Goal: Task Accomplishment & Management: Complete application form

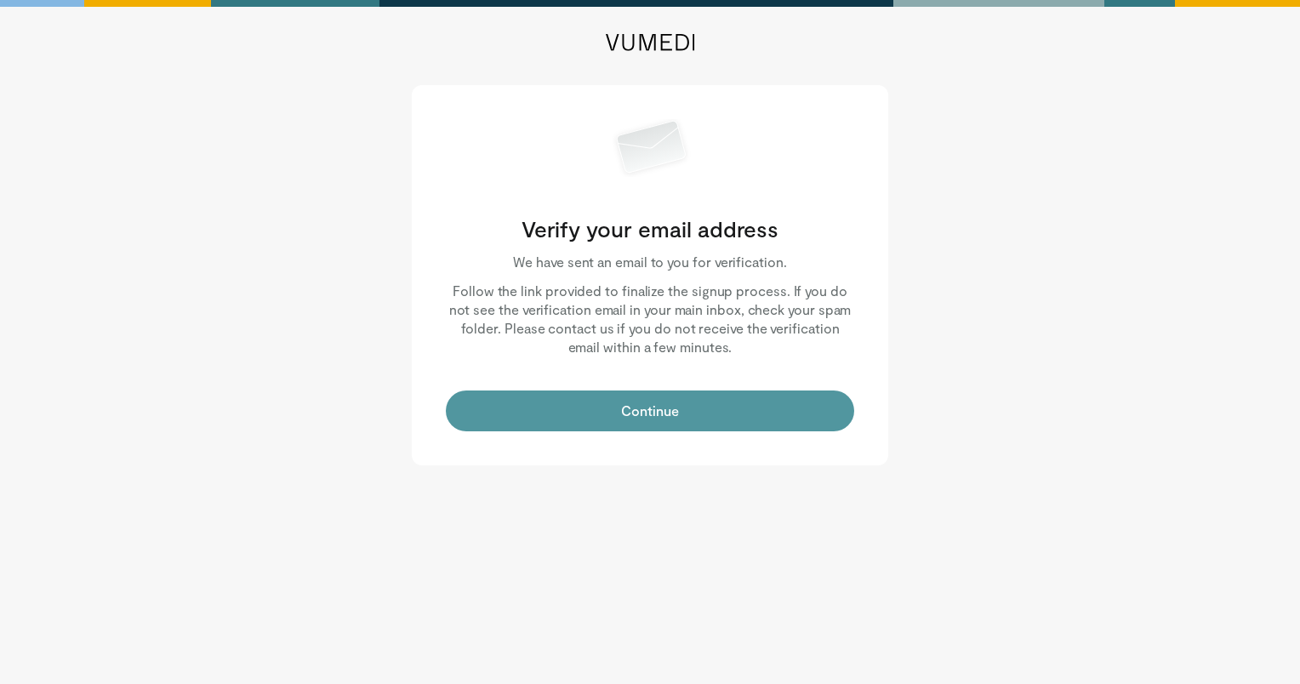
click at [650, 413] on button "Continue" at bounding box center [650, 411] width 408 height 41
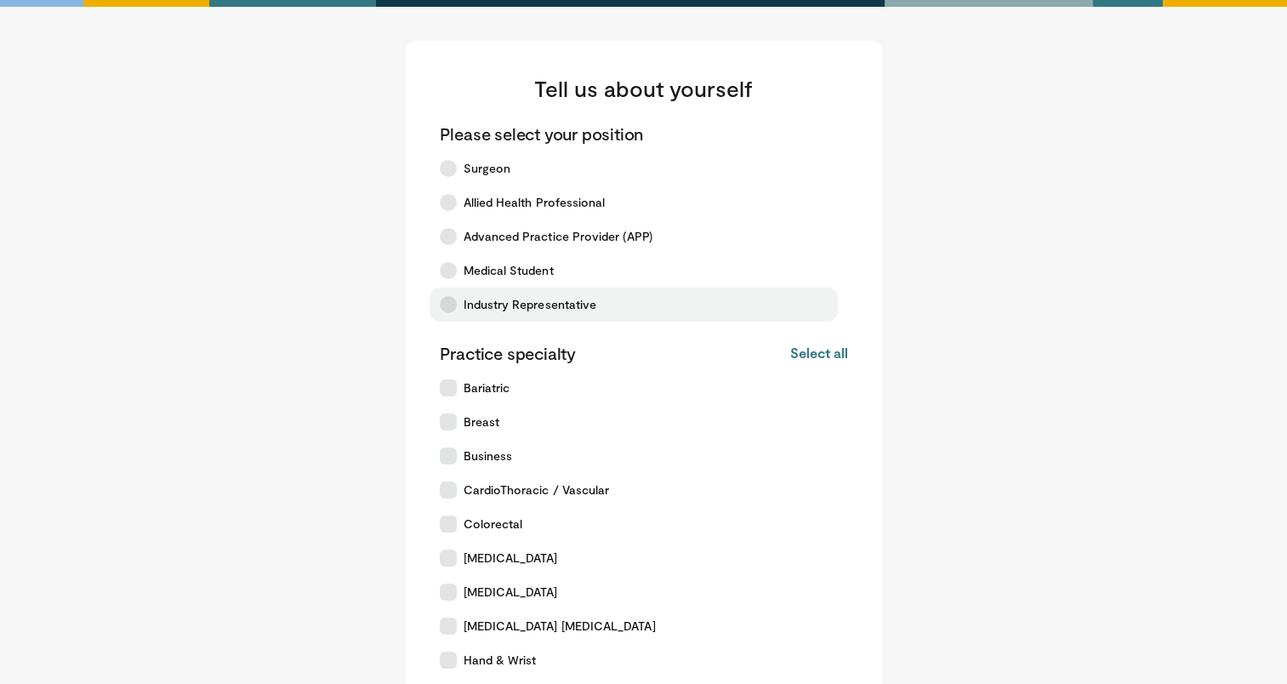
click at [511, 314] on label "Industry Representative" at bounding box center [634, 305] width 408 height 34
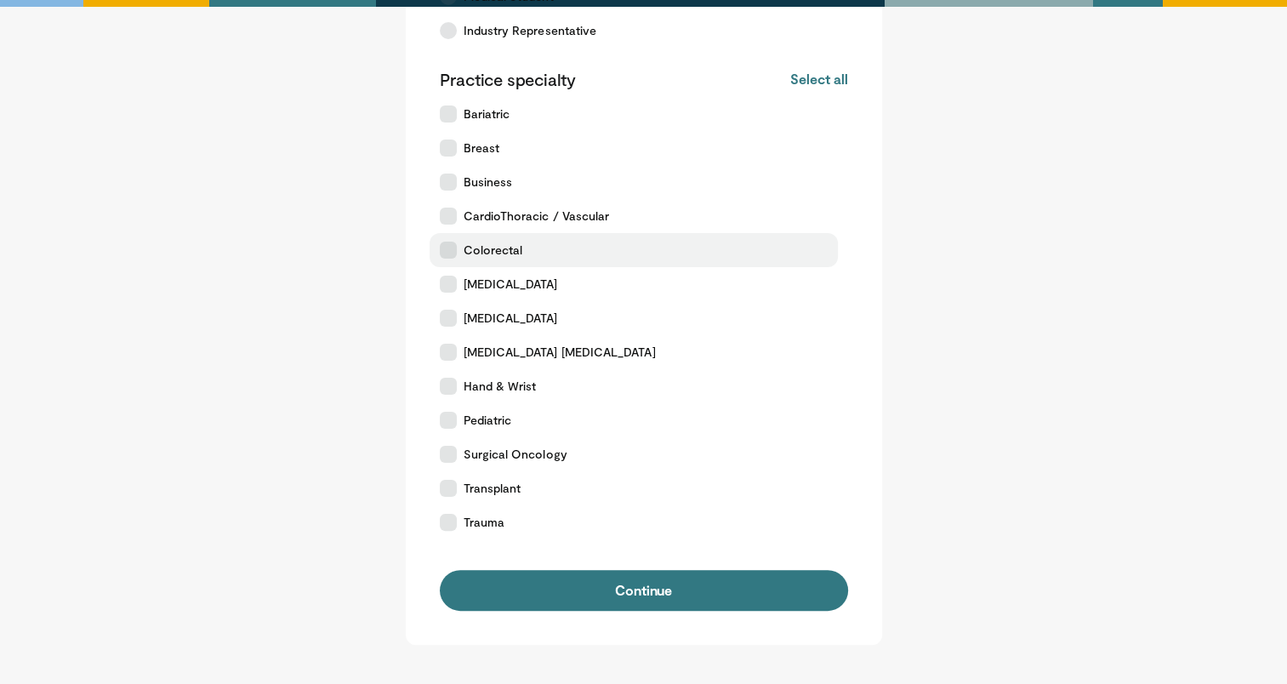
scroll to position [275, 0]
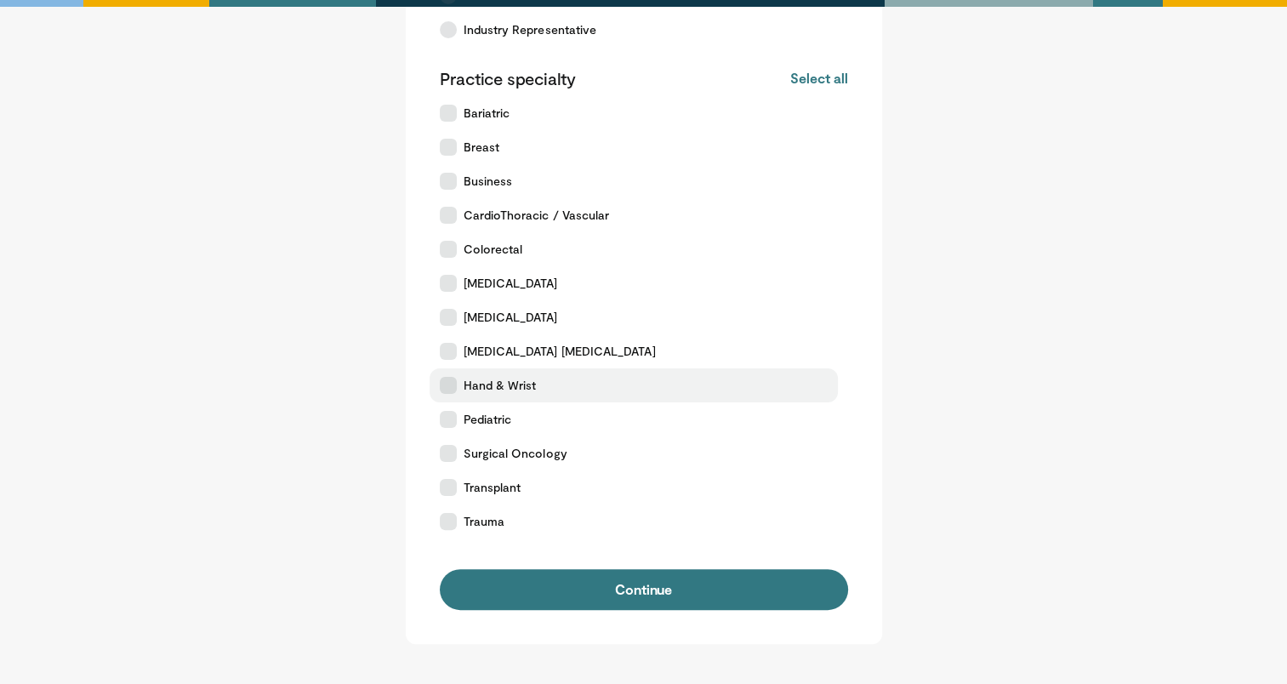
click at [548, 385] on label "Hand & Wrist" at bounding box center [634, 385] width 408 height 34
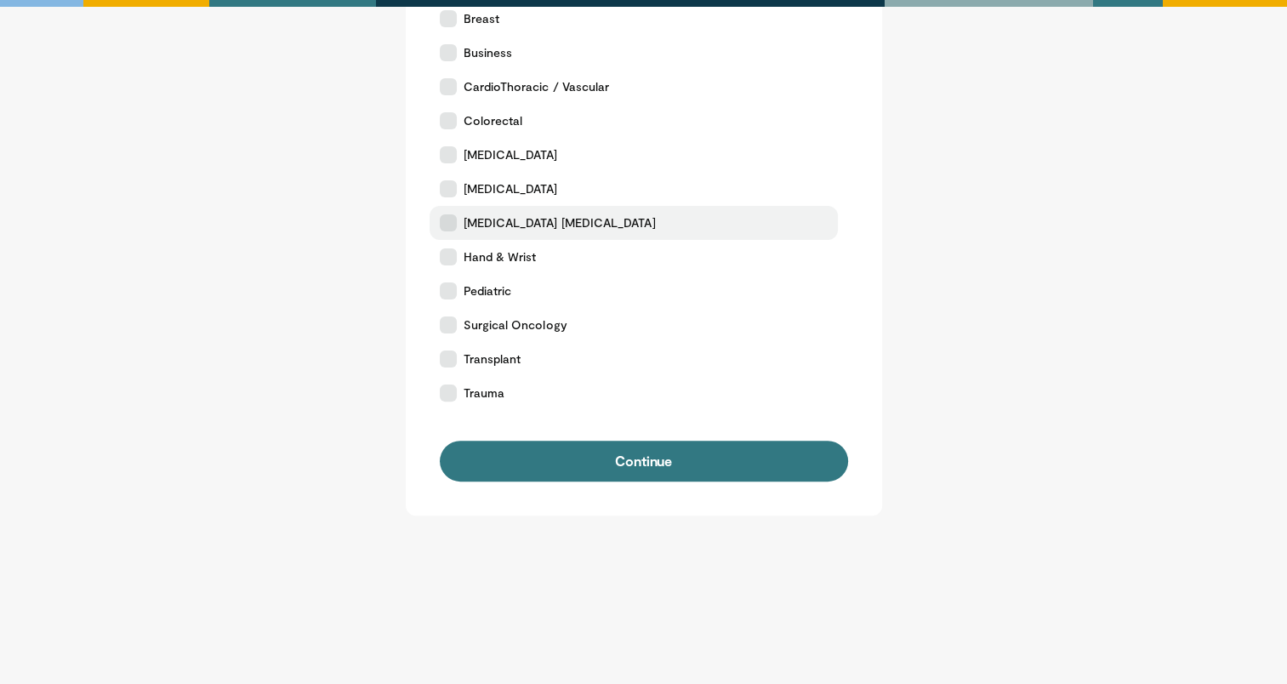
scroll to position [213, 0]
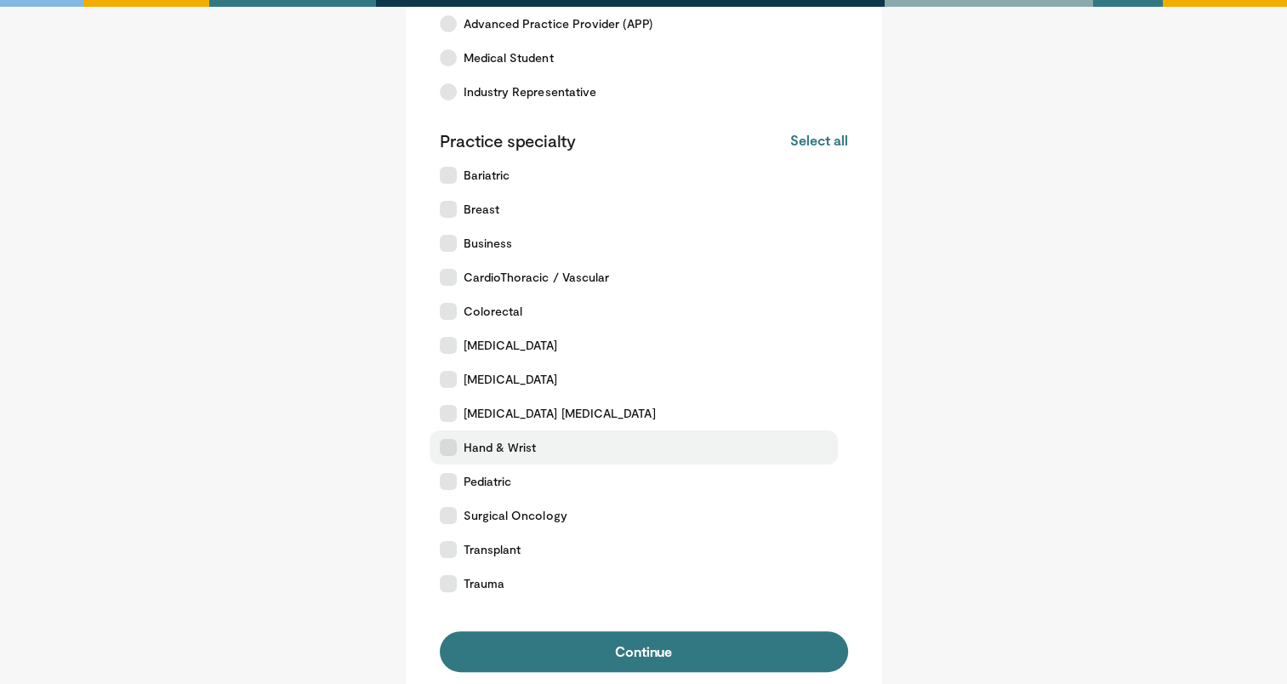
click at [493, 436] on label "Hand & Wrist" at bounding box center [634, 447] width 408 height 34
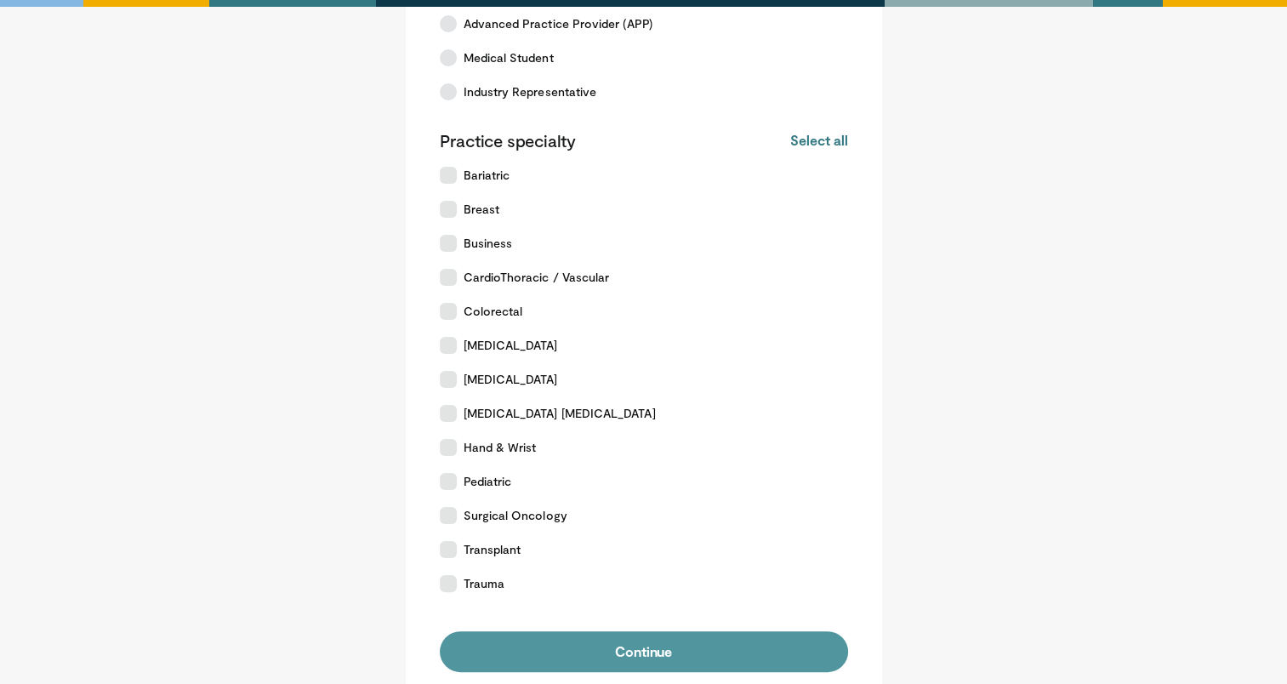
click at [554, 653] on button "Continue" at bounding box center [644, 651] width 408 height 41
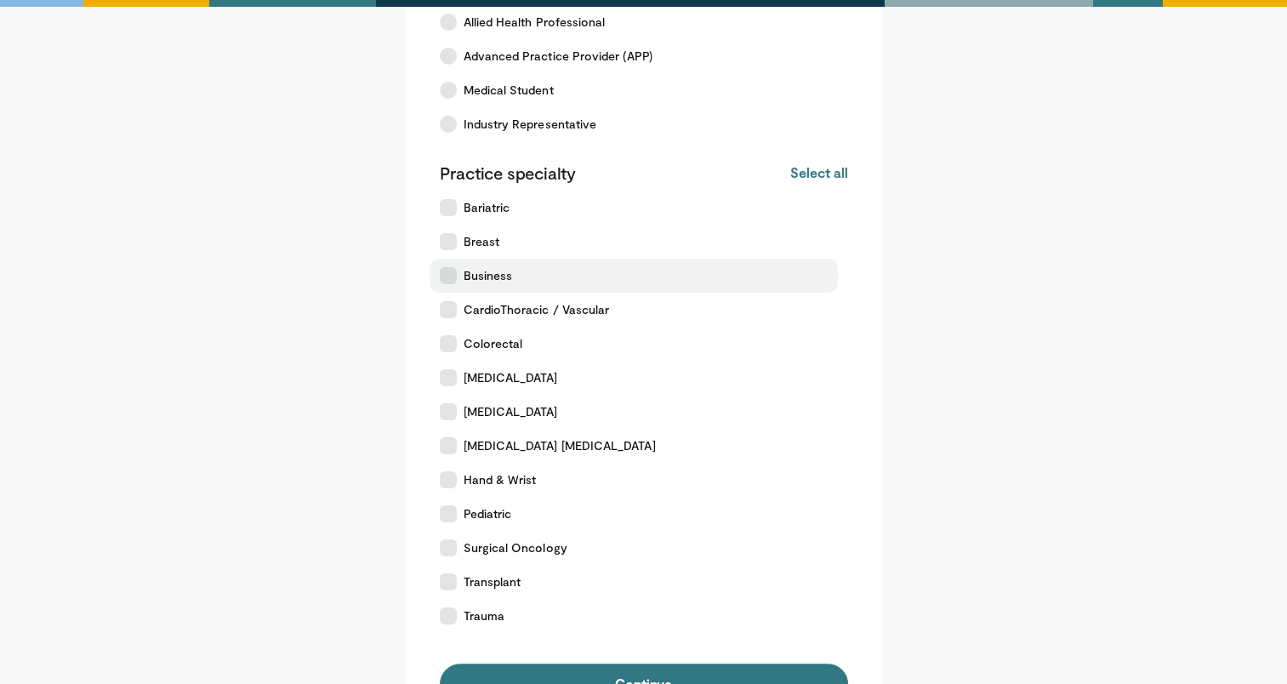
scroll to position [182, 0]
drag, startPoint x: 562, startPoint y: 307, endPoint x: 579, endPoint y: 288, distance: 24.7
click at [579, 288] on div "Practice specialty Select all Deselect all Bariatric Breast Business CardioThor…" at bounding box center [644, 395] width 408 height 471
click at [579, 288] on label "Business" at bounding box center [634, 274] width 408 height 34
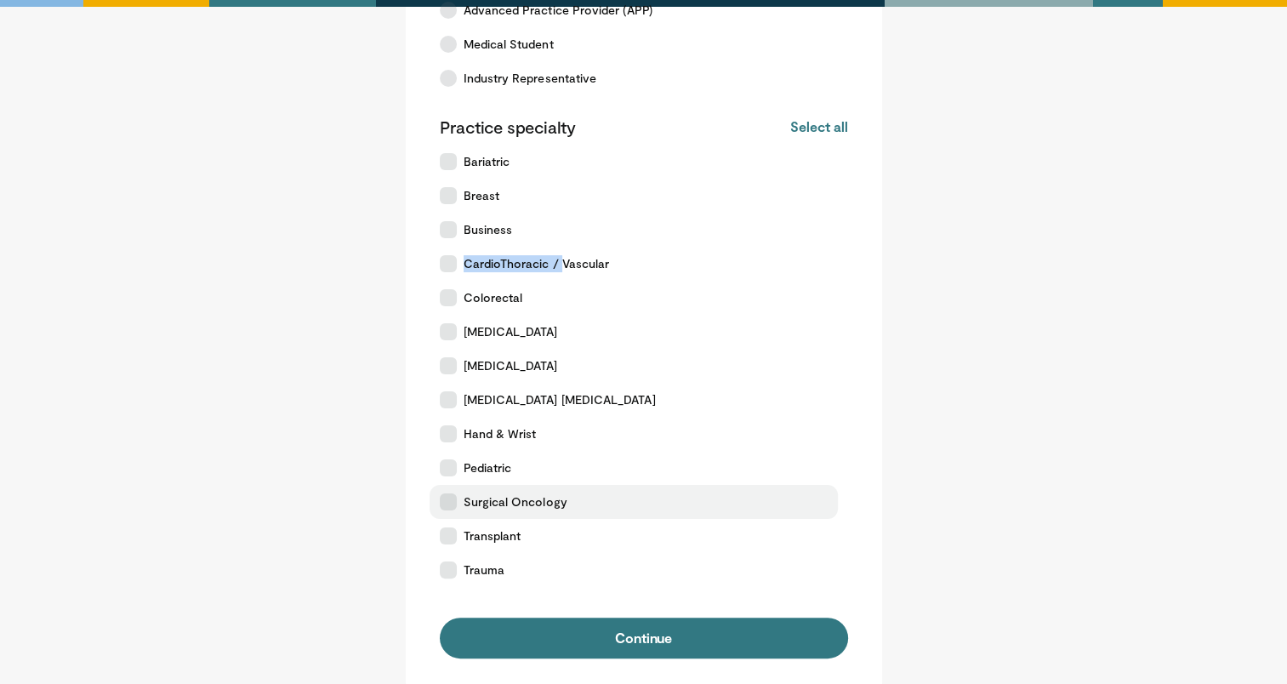
scroll to position [230, 0]
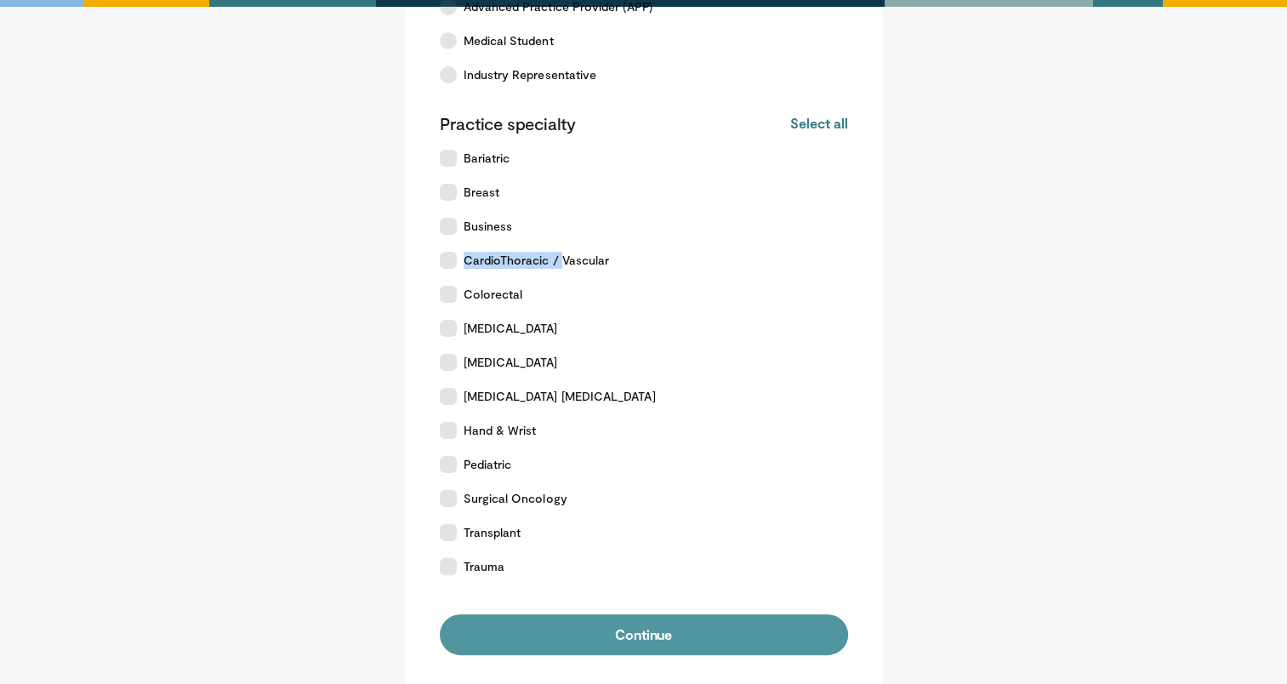
click at [650, 620] on button "Continue" at bounding box center [644, 634] width 408 height 41
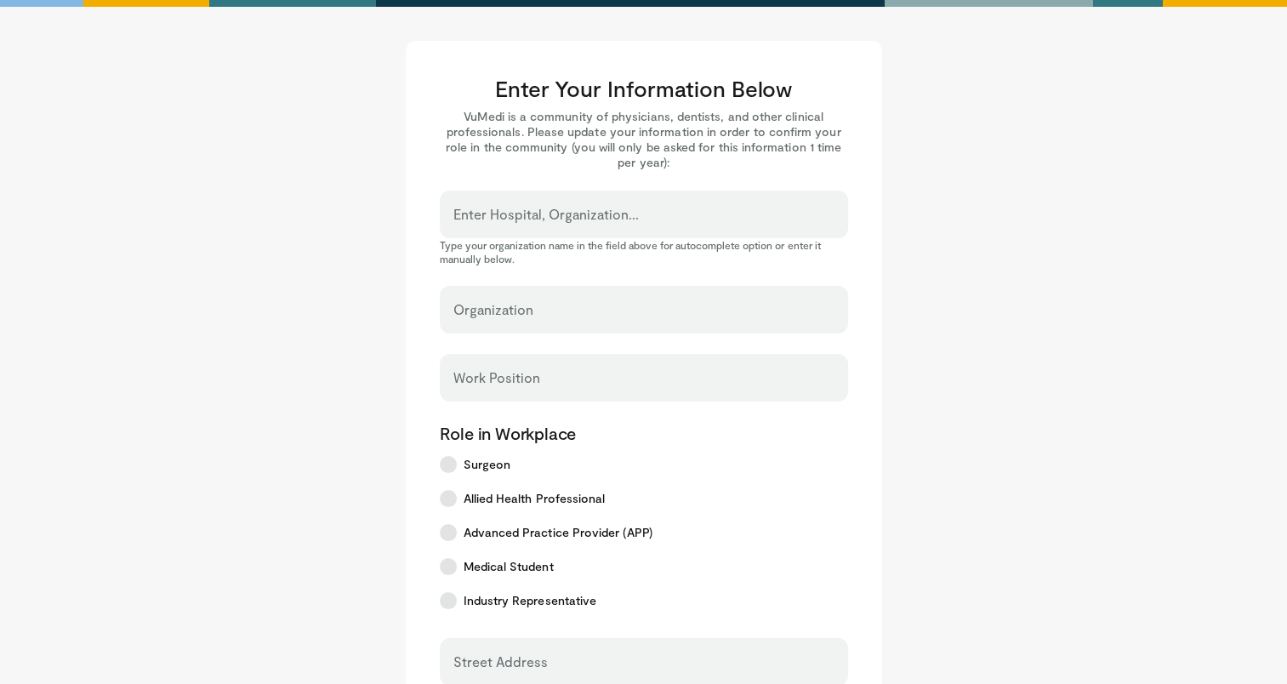
click at [712, 218] on input "Enter Hospital, Organization..." at bounding box center [643, 222] width 381 height 19
click at [624, 218] on input "Enter Hospital, Organization..." at bounding box center [643, 222] width 381 height 19
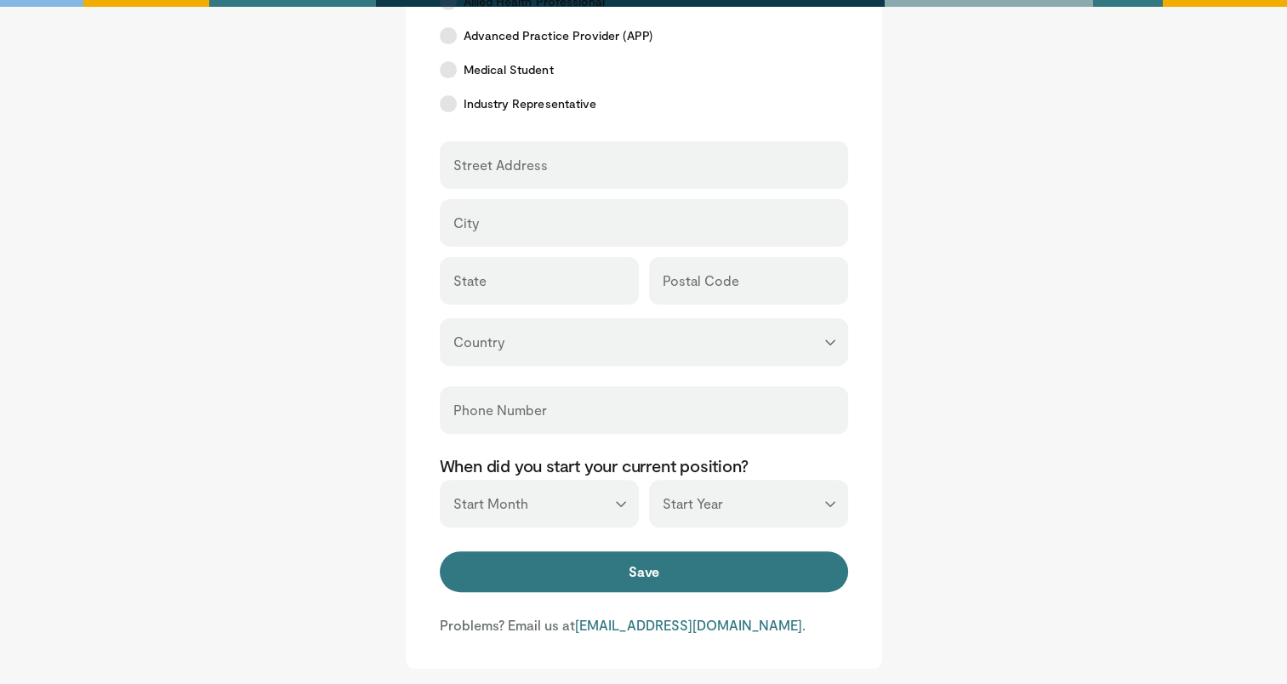
scroll to position [650, 0]
